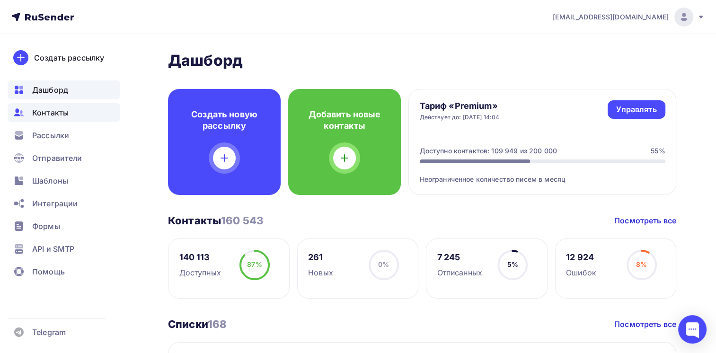
click at [47, 116] on span "Контакты" at bounding box center [50, 112] width 36 height 11
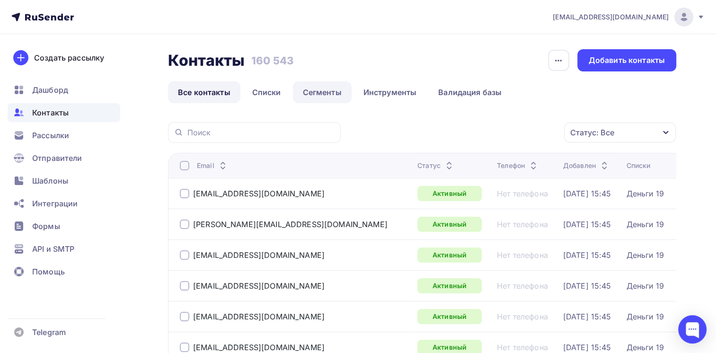
click at [321, 94] on link "Сегменты" at bounding box center [322, 92] width 59 height 22
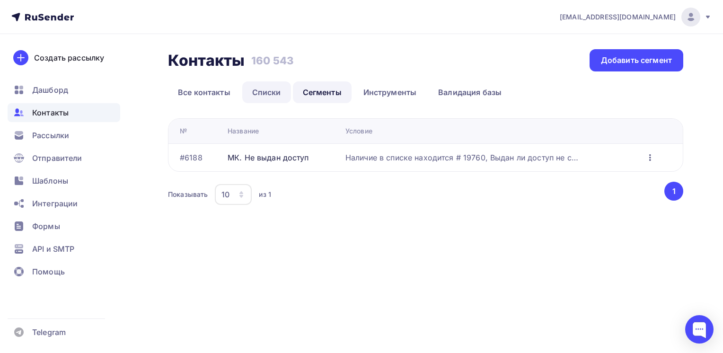
click at [265, 86] on link "Списки" at bounding box center [266, 92] width 49 height 22
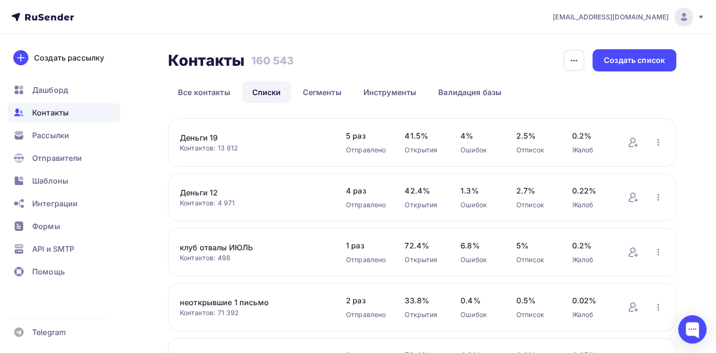
click at [399, 55] on div "Контакты Контакты 160 543 160 543 История импорта Создать список" at bounding box center [422, 60] width 508 height 22
click at [622, 71] on div "Создать список" at bounding box center [634, 60] width 84 height 22
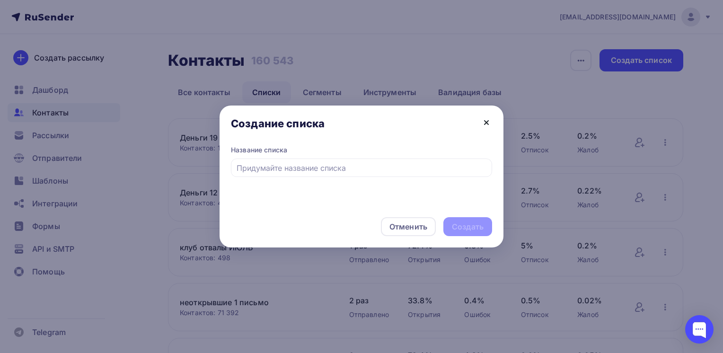
click at [487, 123] on icon at bounding box center [487, 123] width 4 height 4
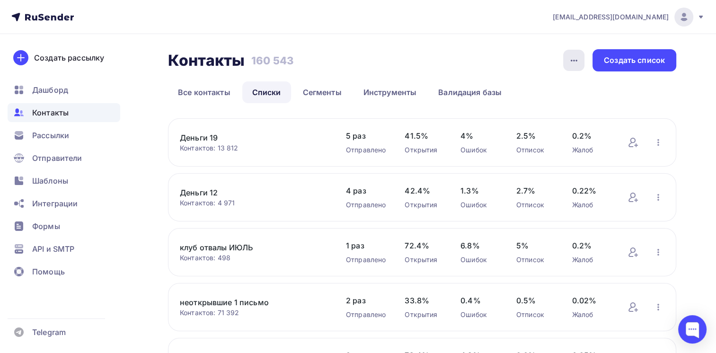
click at [575, 58] on icon "button" at bounding box center [573, 60] width 11 height 11
click at [494, 31] on nav "[EMAIL_ADDRESS][DOMAIN_NAME] Аккаунт Тарифы Выйти Создать рассылку [GEOGRAPHIC_…" at bounding box center [358, 17] width 716 height 34
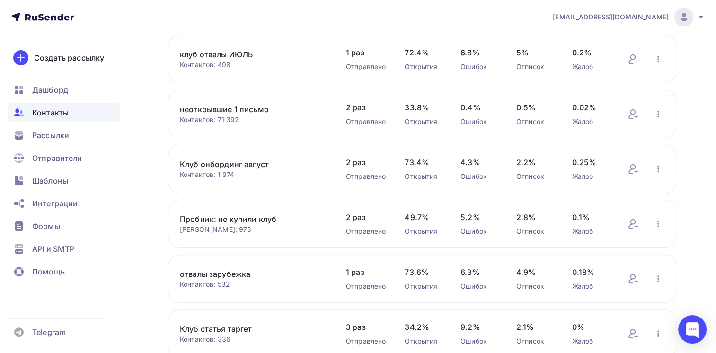
scroll to position [193, 0]
